Goal: Task Accomplishment & Management: Complete application form

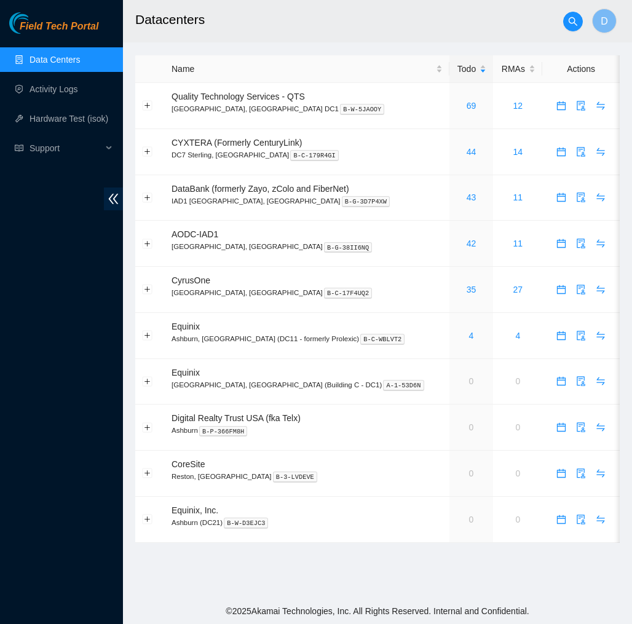
click at [87, 31] on span "Field Tech Portal" at bounding box center [59, 27] width 79 height 12
click at [61, 93] on link "Activity Logs" at bounding box center [53, 89] width 49 height 10
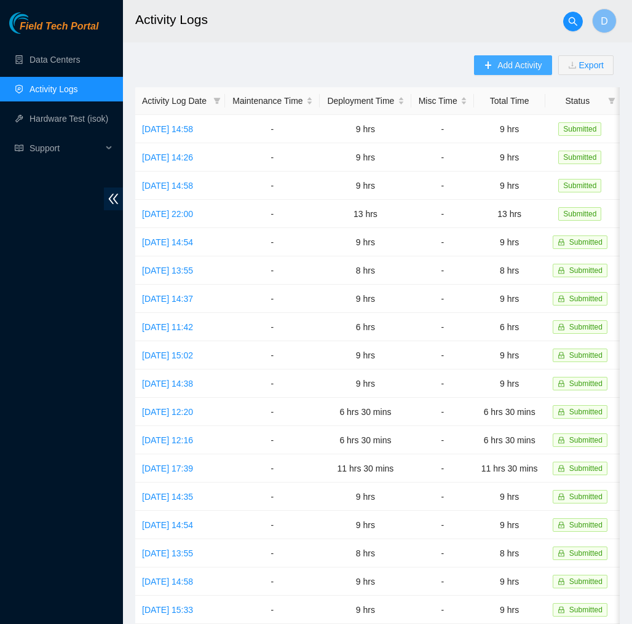
click at [500, 61] on span "Add Activity" at bounding box center [519, 65] width 44 height 14
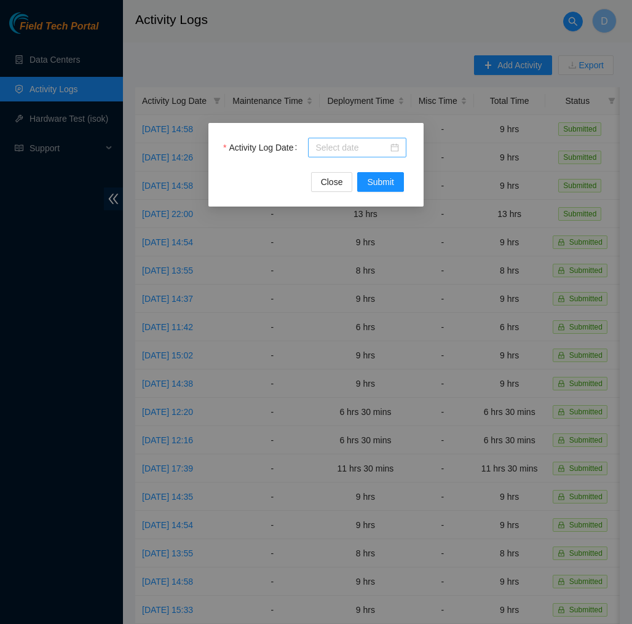
click at [404, 146] on div at bounding box center [357, 148] width 98 height 20
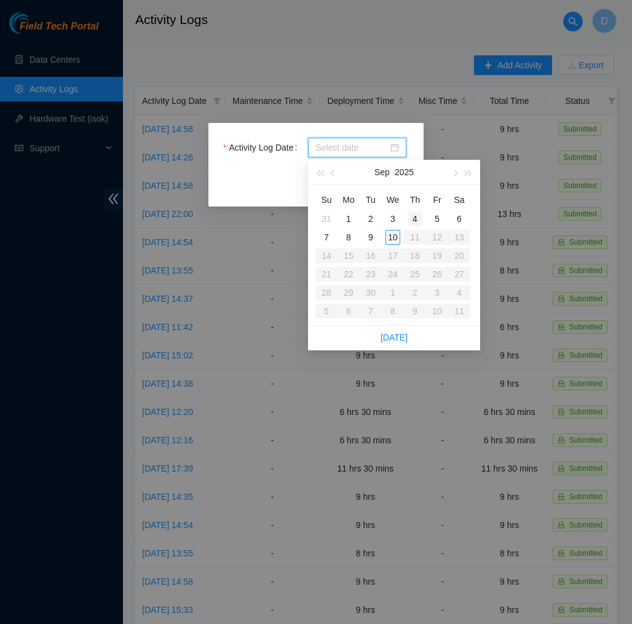
type input "2025-09-04"
type input "2025-09-03"
type input "2025-09-10"
click at [394, 232] on div "10" at bounding box center [392, 237] width 15 height 15
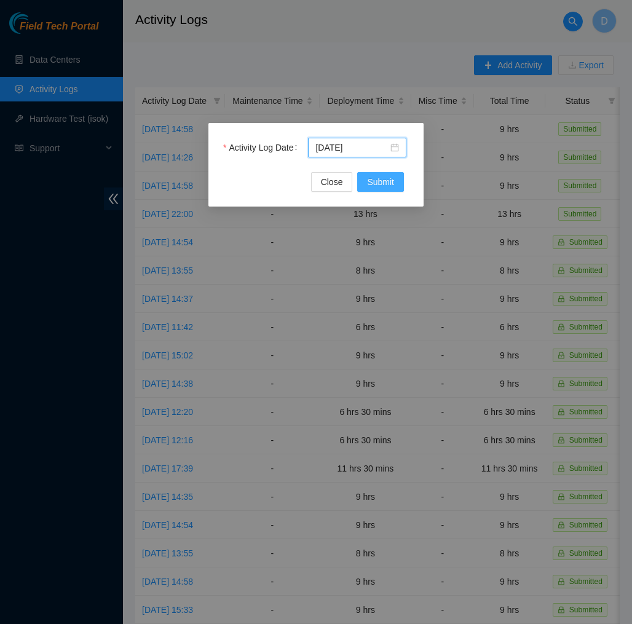
click at [390, 185] on span "Submit" at bounding box center [380, 182] width 27 height 14
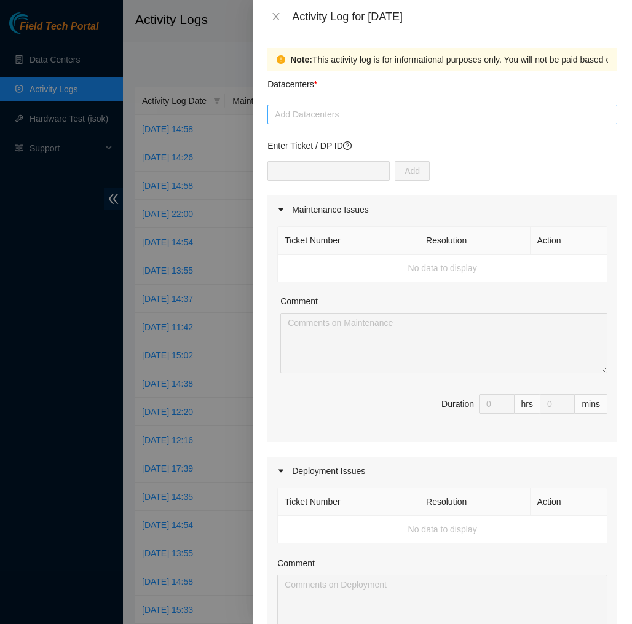
click at [404, 119] on div at bounding box center [442, 114] width 344 height 15
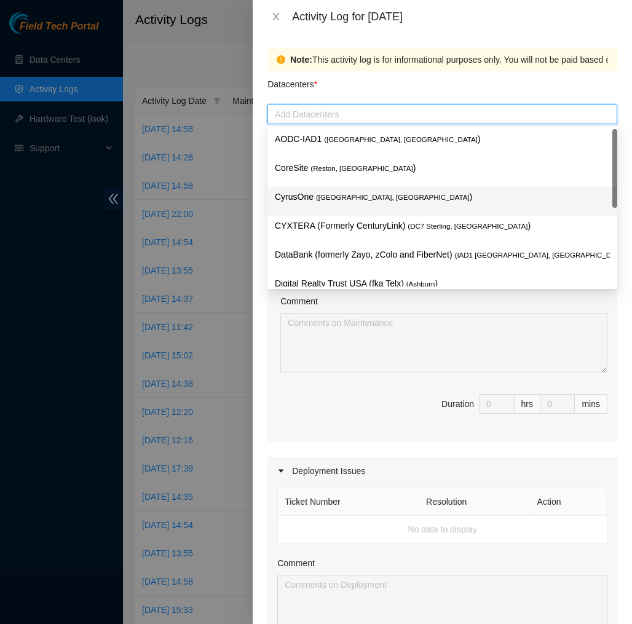
scroll to position [132, 0]
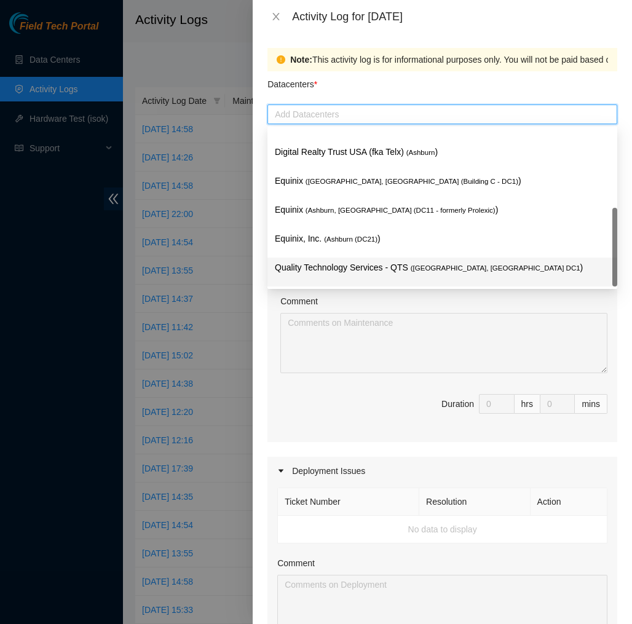
click at [376, 262] on p "Quality Technology Services - QTS ( Ashburn, VA DC1 )" at bounding box center [442, 268] width 335 height 14
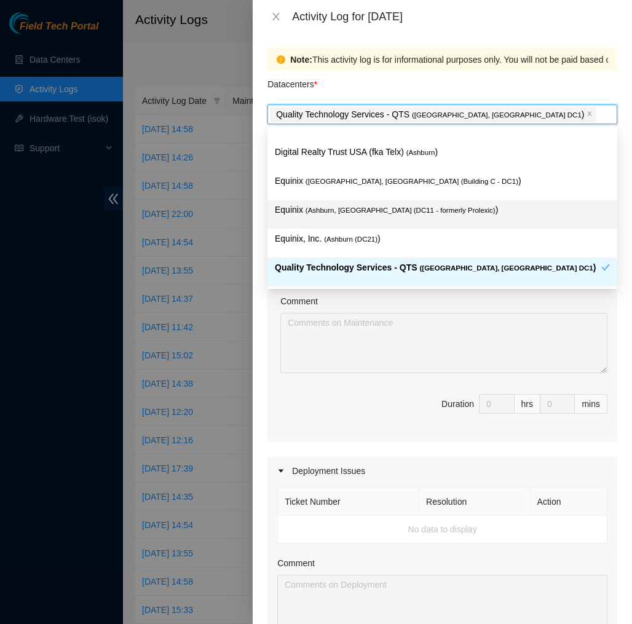
click at [255, 212] on div "Note: This activity log is for informational purposes only. You will not be pai…" at bounding box center [442, 328] width 379 height 591
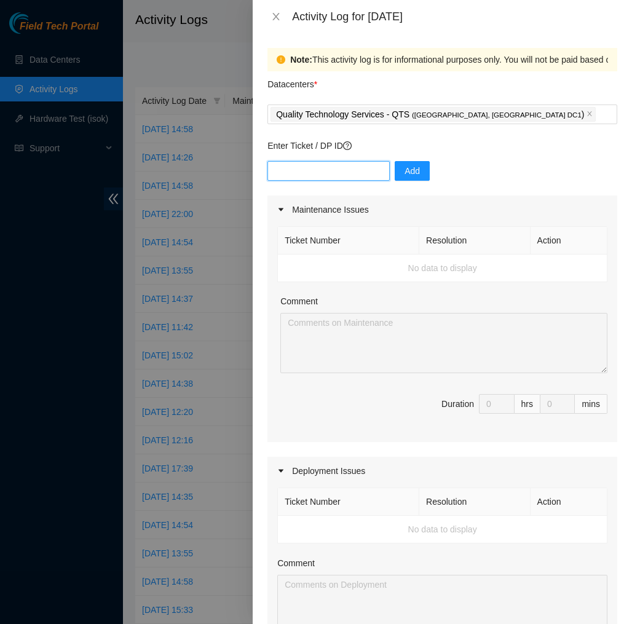
click at [372, 170] on input "text" at bounding box center [328, 171] width 122 height 20
type input "DP83139"
click at [417, 174] on span "Add" at bounding box center [411, 171] width 15 height 14
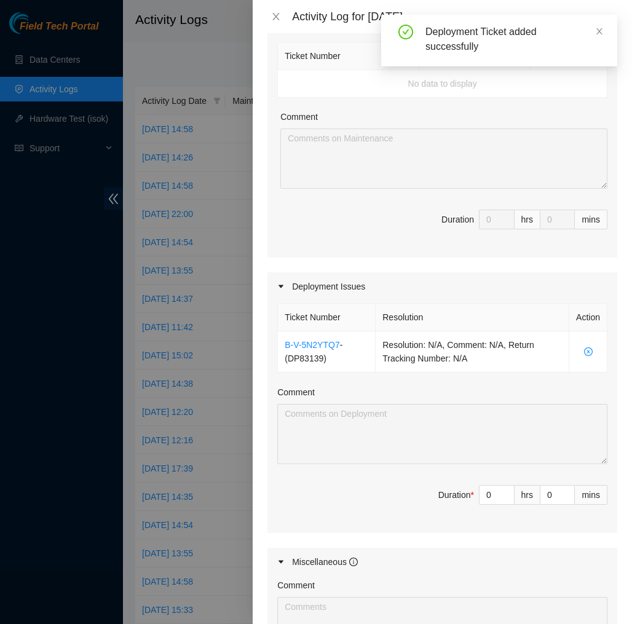
scroll to position [191, 0]
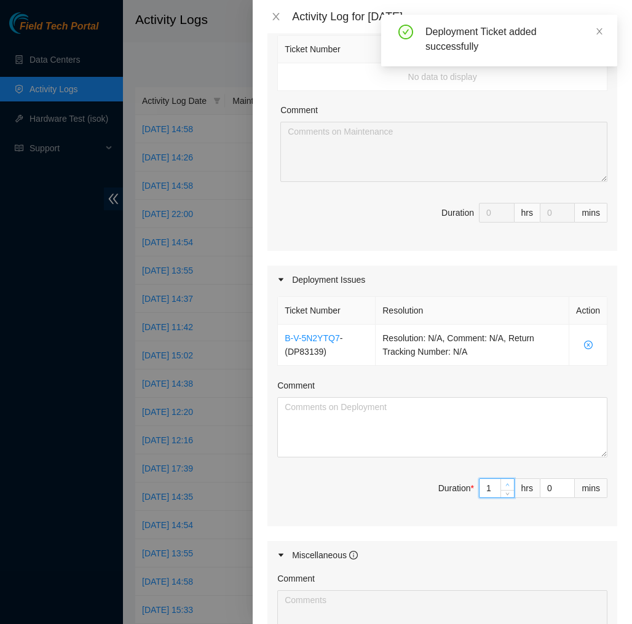
type input "1"
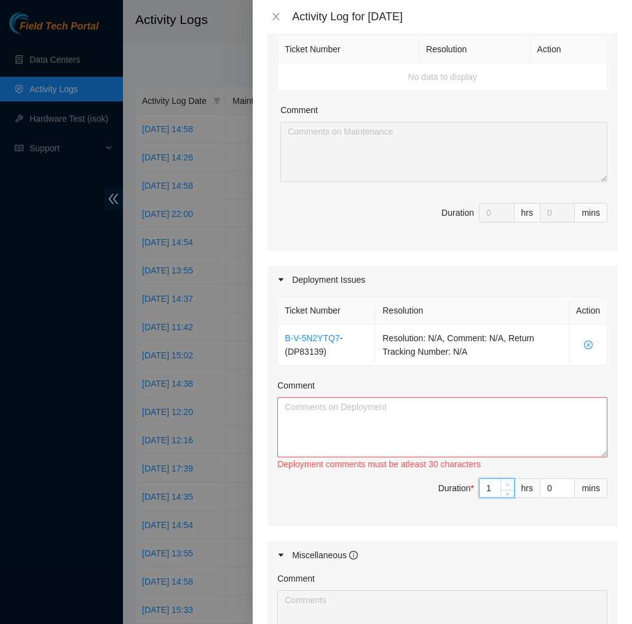
type input "2"
type input "3"
type input "4"
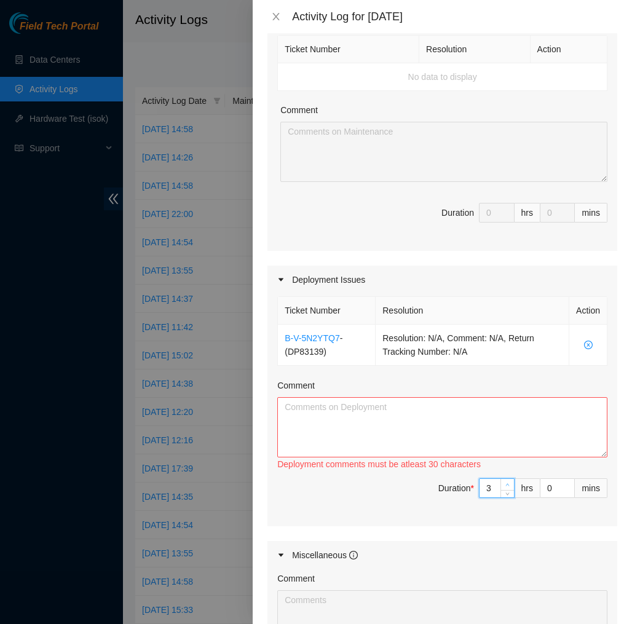
type input "4"
click at [506, 484] on icon "up" at bounding box center [507, 484] width 4 height 4
type input "5"
click at [506, 484] on icon "up" at bounding box center [507, 484] width 4 height 4
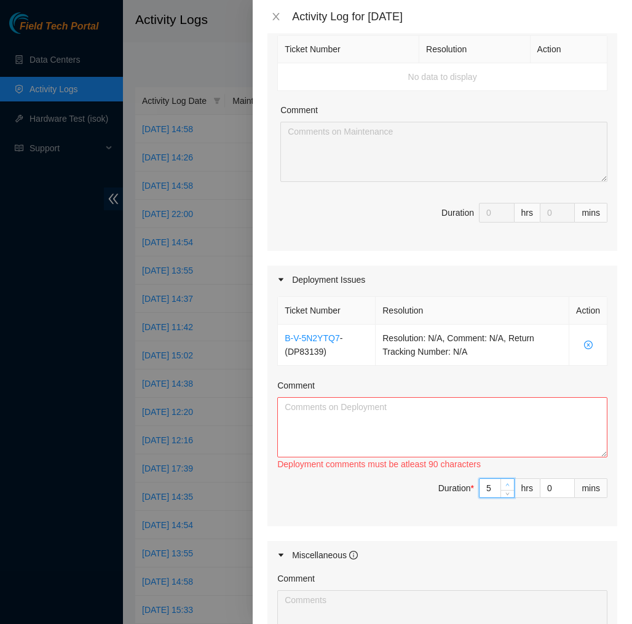
type input "6"
click at [506, 484] on icon "up" at bounding box center [507, 484] width 4 height 4
type input "7"
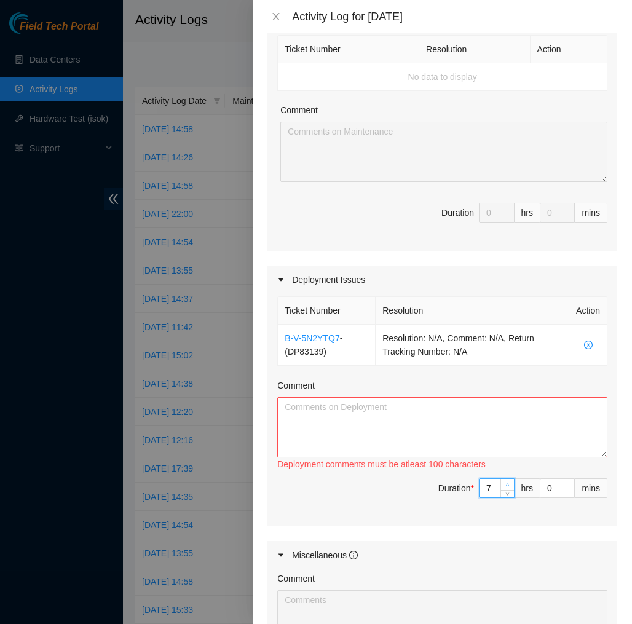
click at [506, 484] on icon "up" at bounding box center [507, 484] width 4 height 4
type input "8"
click at [506, 484] on icon "up" at bounding box center [507, 484] width 4 height 4
type input "9"
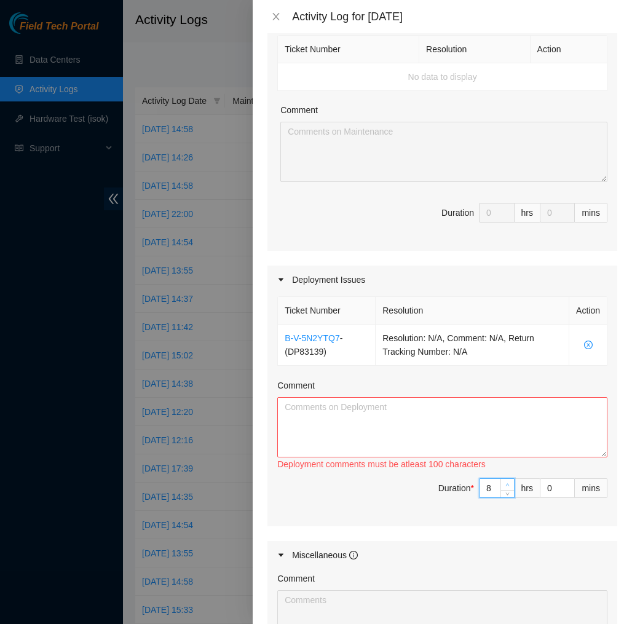
type input "9"
click at [506, 484] on icon "up" at bounding box center [507, 484] width 4 height 4
click at [535, 401] on textarea "Comment" at bounding box center [442, 427] width 330 height 60
paste textarea "EOD Report DP83139 Today i helped NIE Eric with installing a Temp cable from H-…"
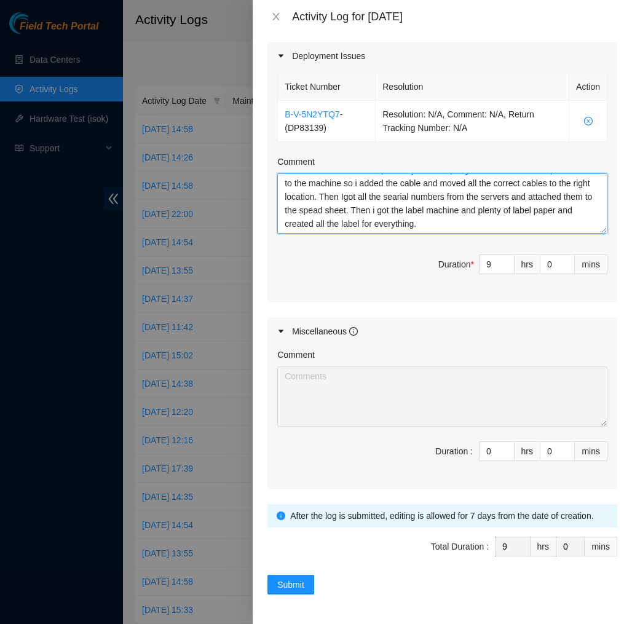
scroll to position [415, 0]
type textarea "EOD Report DP83139 Today i helped NIE Eric with installing a Temp cable from H-…"
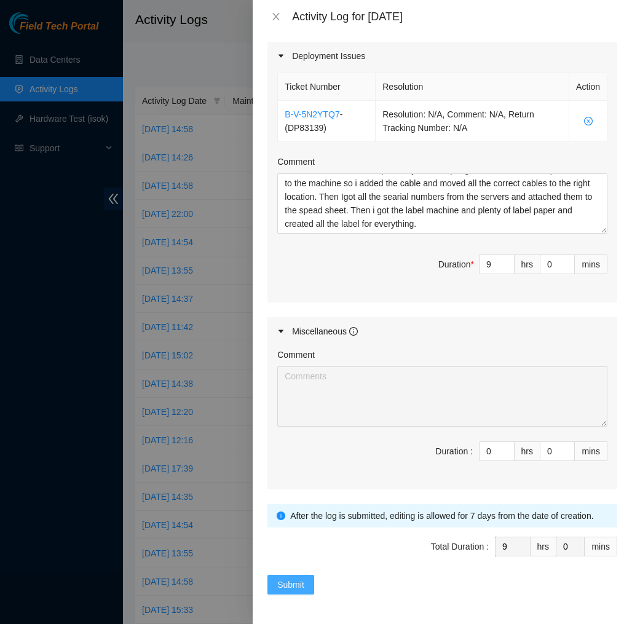
click at [292, 588] on span "Submit" at bounding box center [290, 585] width 27 height 14
